Goal: Task Accomplishment & Management: Complete application form

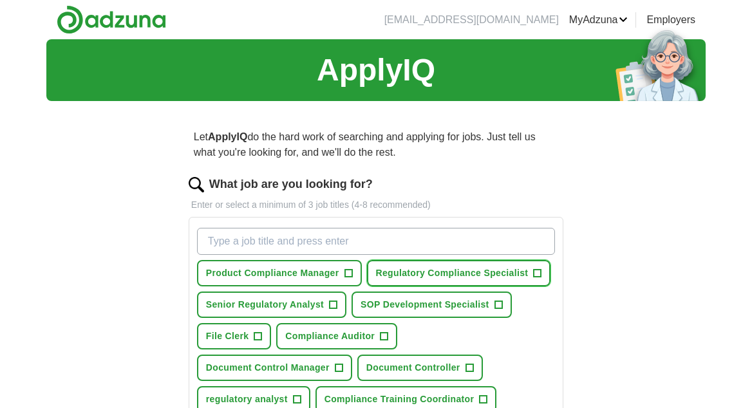
click at [532, 272] on button "Regulatory Compliance Specialist +" at bounding box center [459, 273] width 184 height 26
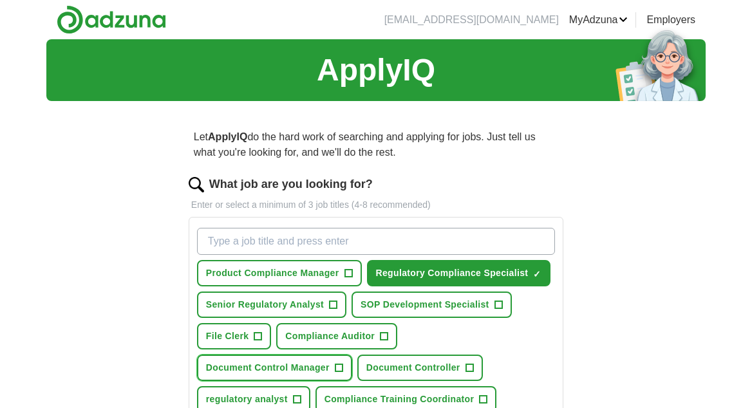
click at [339, 367] on span "+" at bounding box center [339, 368] width 8 height 10
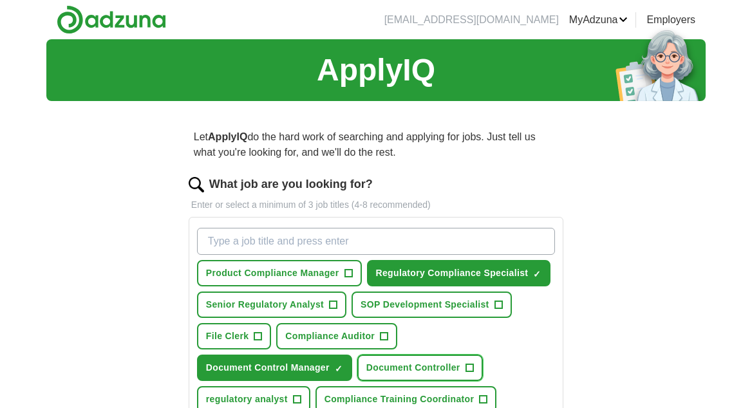
click at [397, 368] on span "Document Controller" at bounding box center [413, 368] width 94 height 14
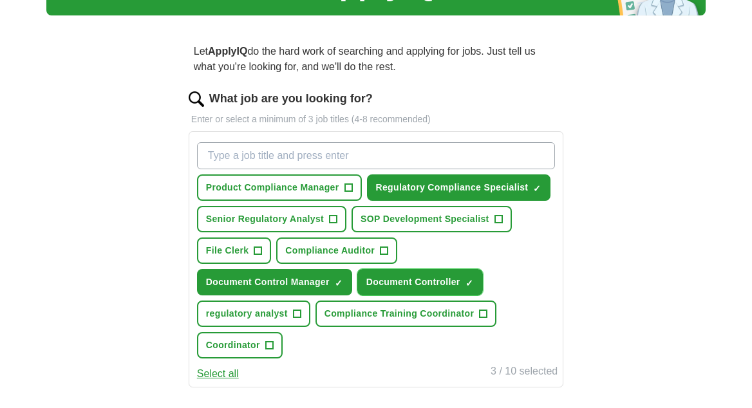
scroll to position [86, 0]
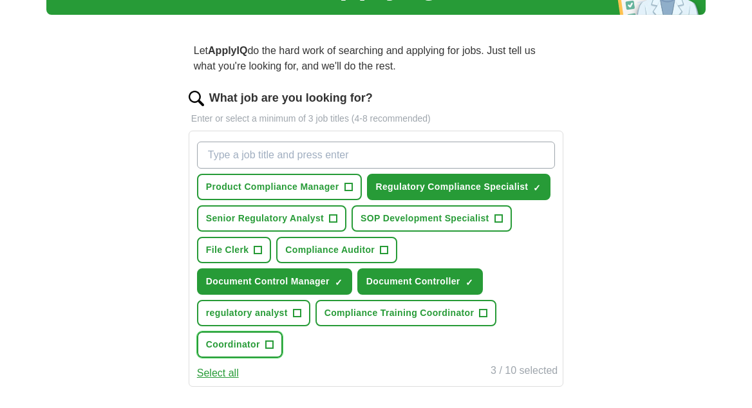
click at [264, 350] on button "Coordinator +" at bounding box center [240, 345] width 86 height 26
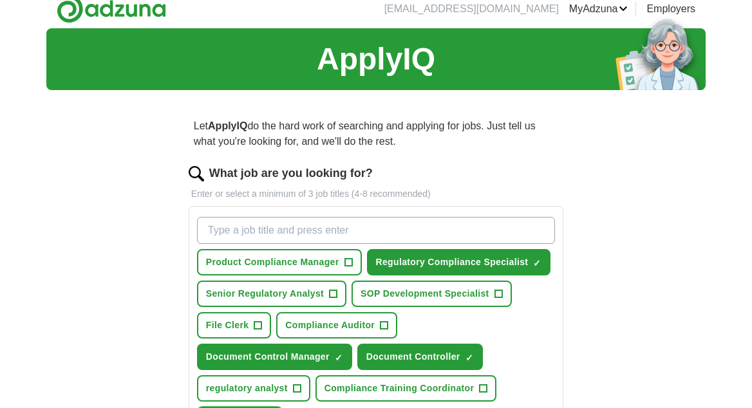
scroll to position [0, 0]
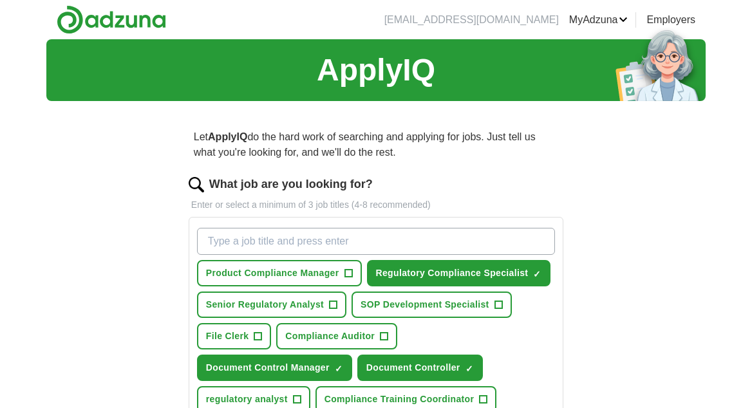
click at [285, 240] on input "What job are you looking for?" at bounding box center [376, 241] width 358 height 27
type input "document control specialist"
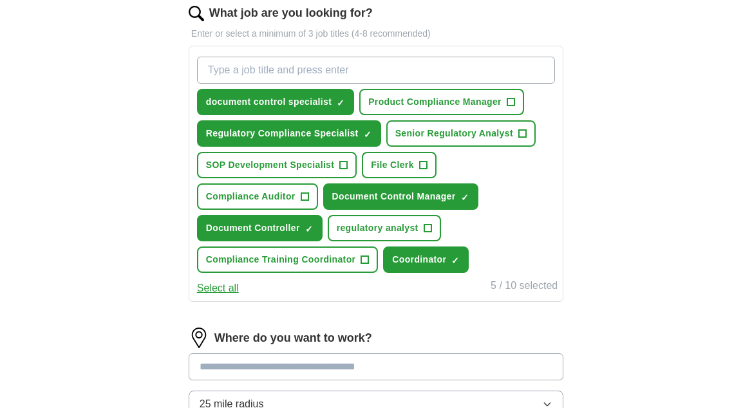
scroll to position [172, 0]
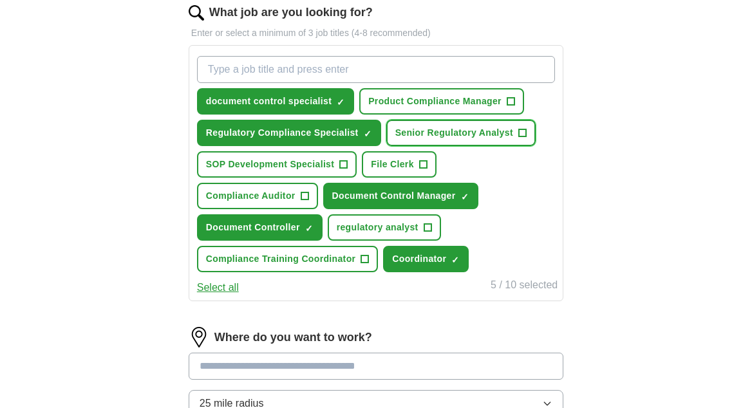
click at [469, 135] on span "Senior Regulatory Analyst" at bounding box center [454, 133] width 118 height 14
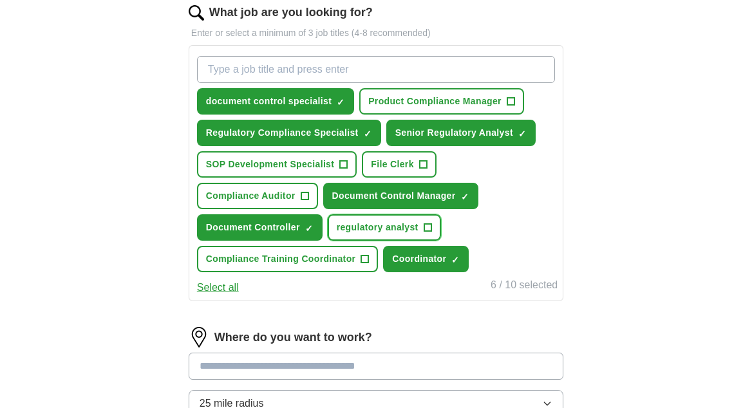
click at [397, 227] on span "regulatory analyst" at bounding box center [378, 228] width 82 height 14
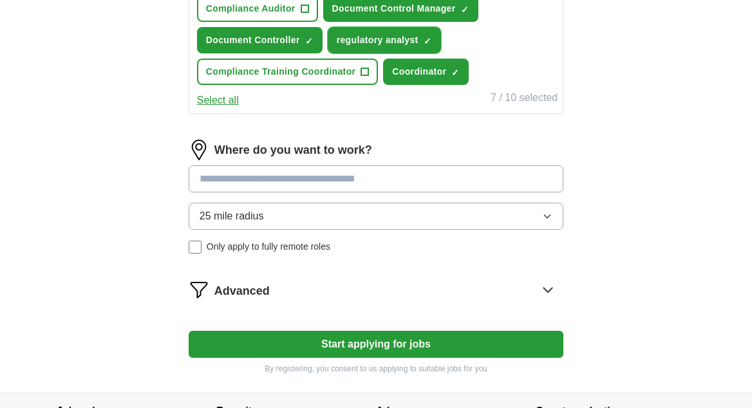
scroll to position [362, 0]
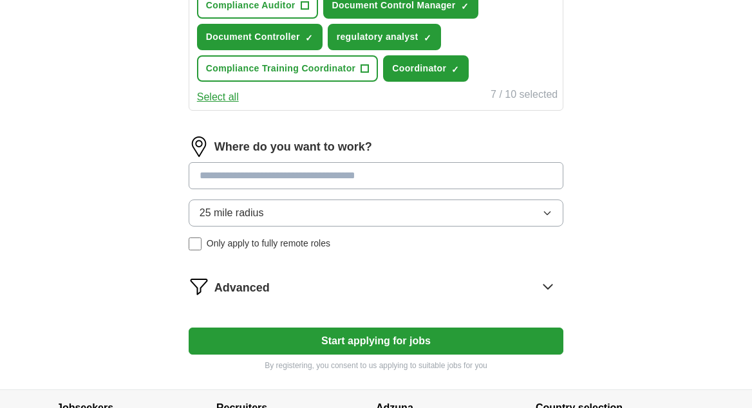
click at [249, 179] on input at bounding box center [376, 175] width 375 height 27
type input "****"
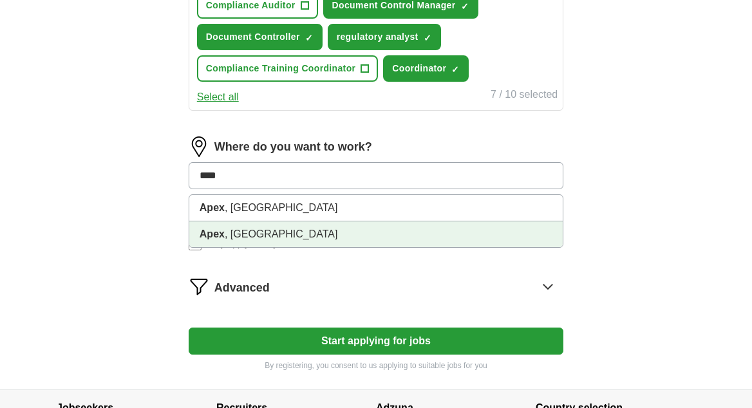
click at [231, 234] on li "Apex , [GEOGRAPHIC_DATA]" at bounding box center [375, 234] width 373 height 26
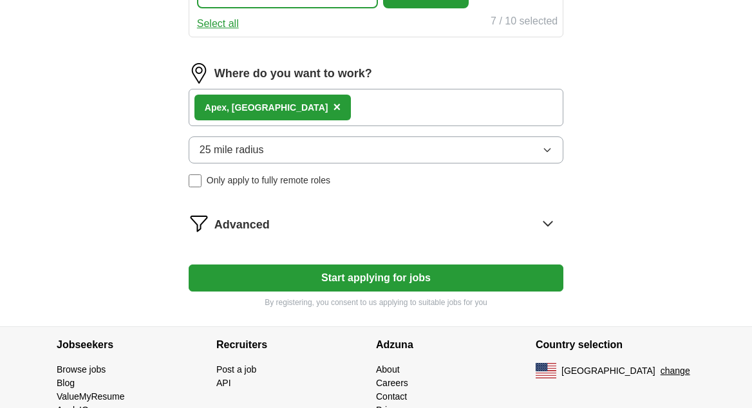
scroll to position [437, 0]
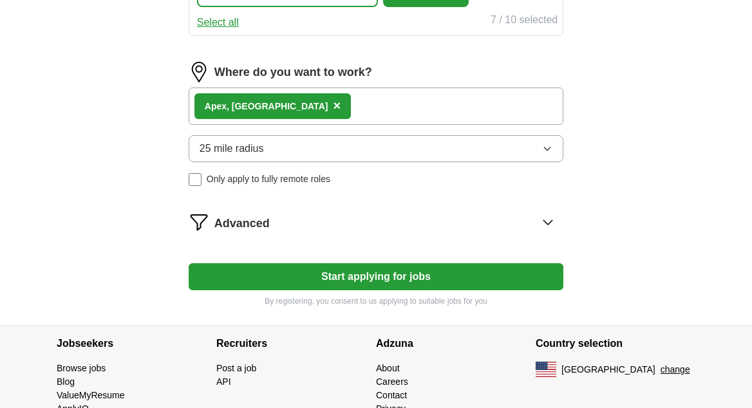
click at [549, 229] on icon at bounding box center [548, 222] width 21 height 21
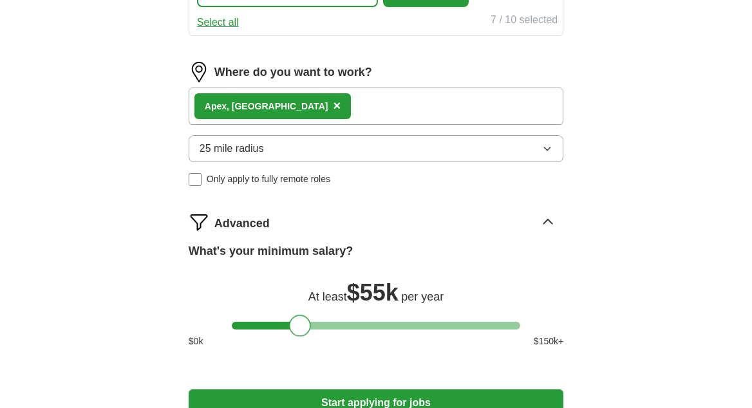
drag, startPoint x: 245, startPoint y: 317, endPoint x: 303, endPoint y: 331, distance: 59.5
click at [303, 331] on div at bounding box center [300, 326] width 22 height 22
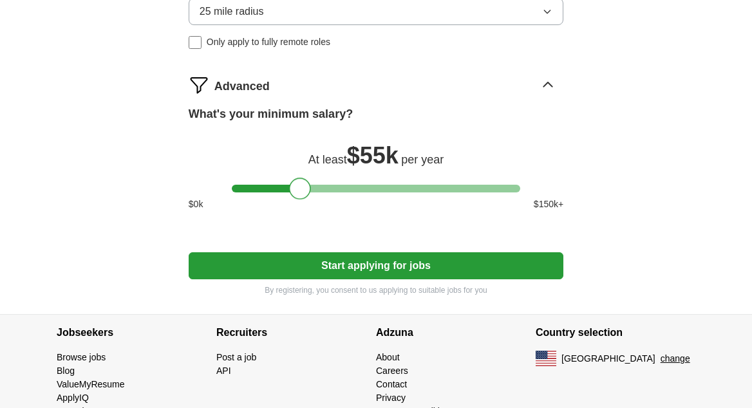
scroll to position [578, 0]
